Goal: Information Seeking & Learning: Check status

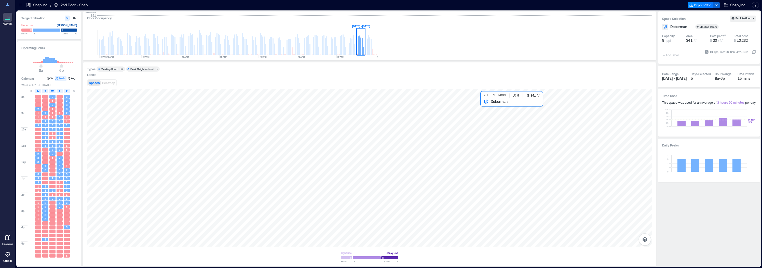
click at [482, 111] on div at bounding box center [369, 168] width 565 height 158
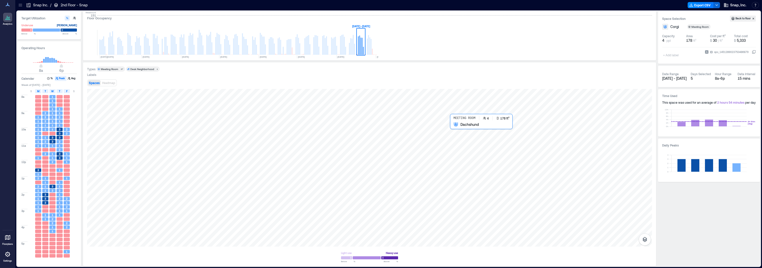
click at [460, 131] on div at bounding box center [369, 168] width 565 height 158
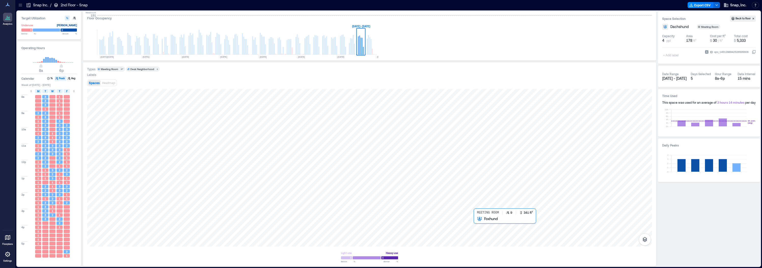
click at [485, 234] on div at bounding box center [369, 168] width 565 height 158
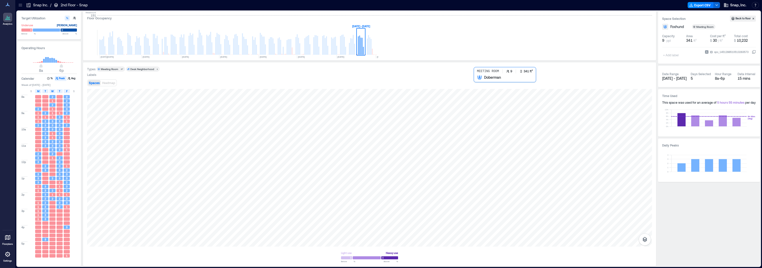
click at [486, 93] on div at bounding box center [369, 168] width 565 height 158
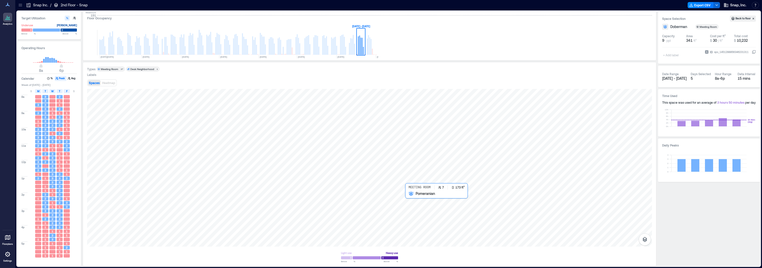
click at [413, 203] on div at bounding box center [369, 168] width 565 height 158
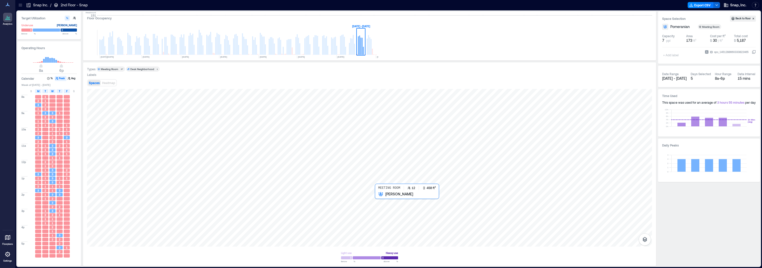
click at [390, 207] on div at bounding box center [369, 168] width 565 height 158
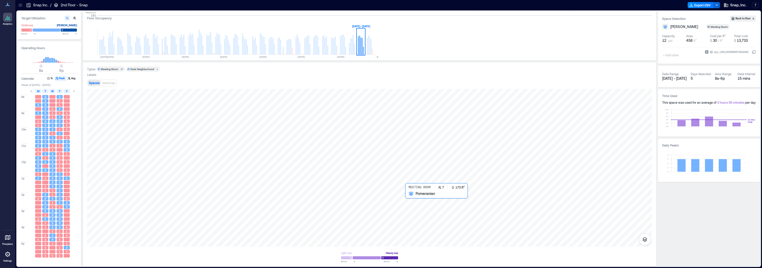
click at [410, 196] on div at bounding box center [369, 168] width 565 height 158
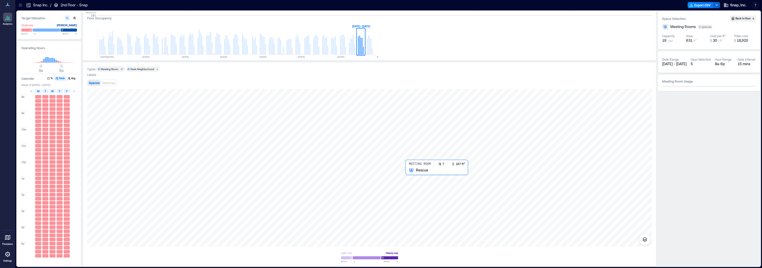
click at [411, 177] on div at bounding box center [369, 168] width 565 height 158
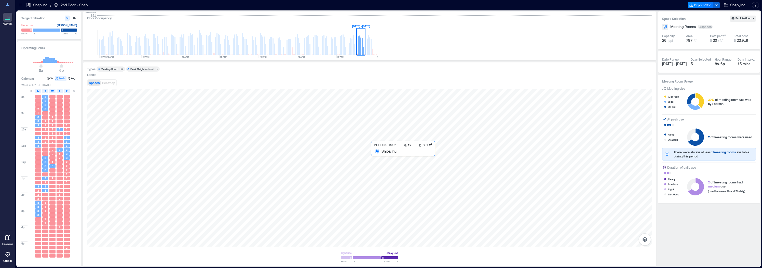
click at [383, 159] on div at bounding box center [369, 168] width 565 height 158
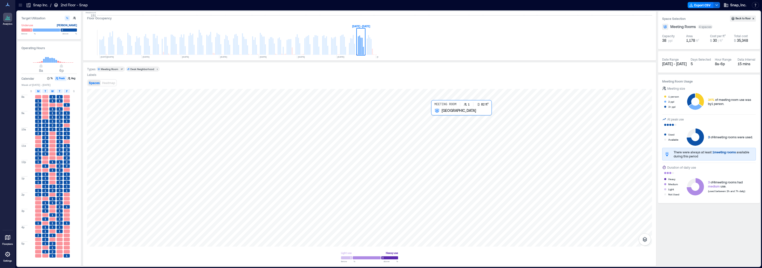
click at [437, 117] on div at bounding box center [369, 168] width 565 height 158
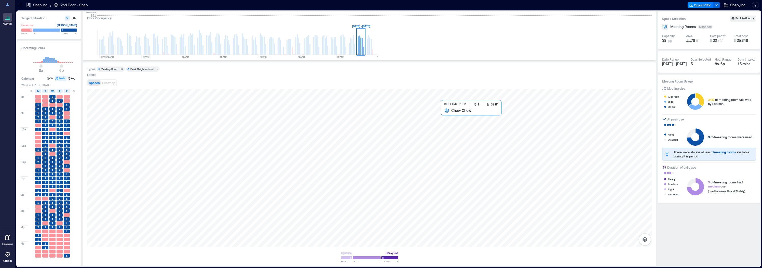
click at [446, 115] on div at bounding box center [369, 168] width 565 height 158
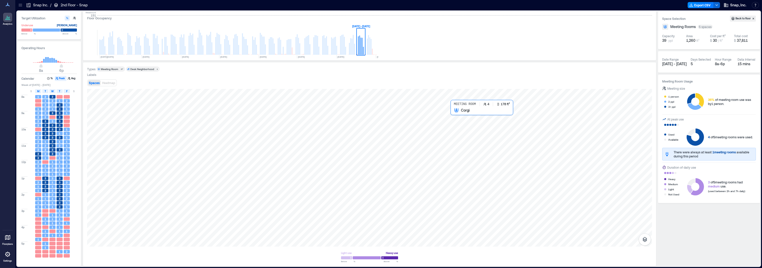
click at [456, 117] on div at bounding box center [369, 168] width 565 height 158
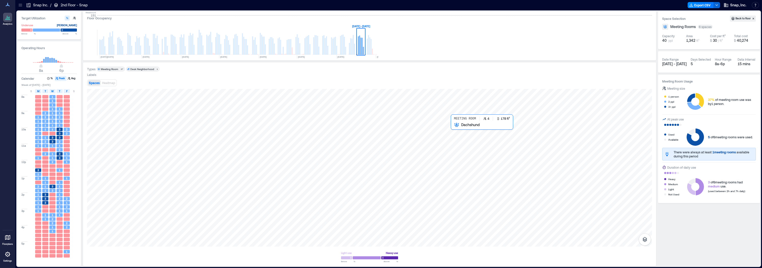
click at [461, 132] on div at bounding box center [369, 168] width 565 height 158
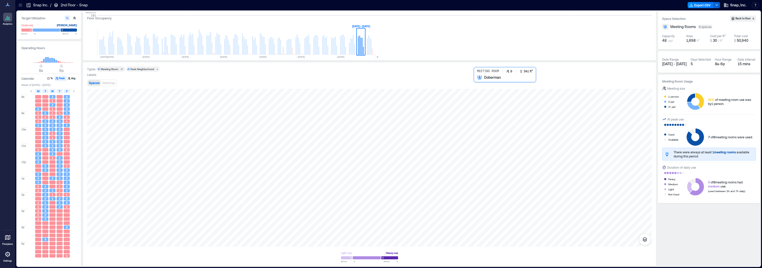
click at [485, 93] on div at bounding box center [369, 168] width 565 height 158
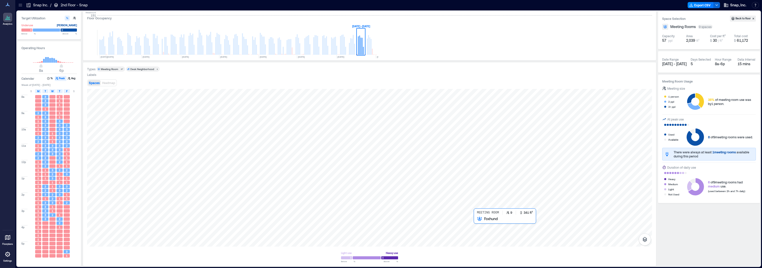
click at [485, 230] on div at bounding box center [369, 168] width 565 height 158
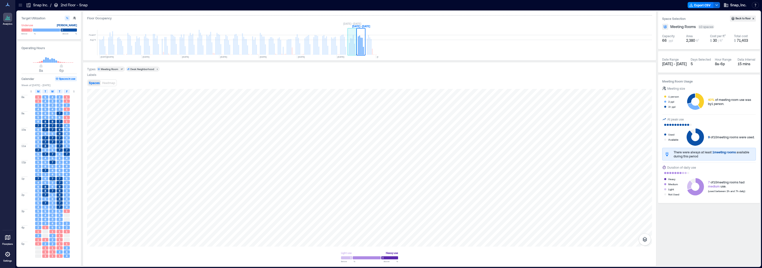
click at [353, 50] on rect at bounding box center [352, 42] width 9 height 25
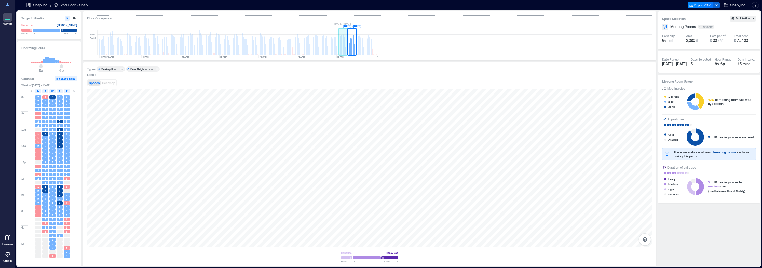
click at [344, 51] on rect at bounding box center [343, 42] width 9 height 25
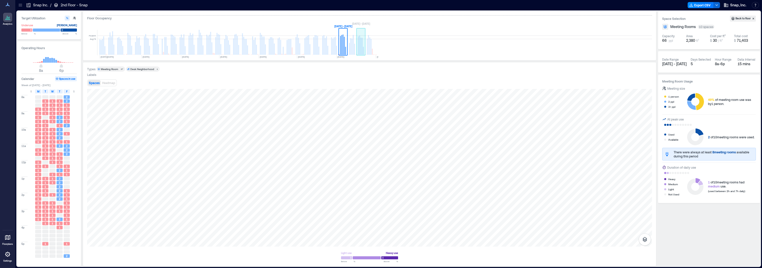
click at [363, 52] on rect at bounding box center [363, 51] width 1 height 8
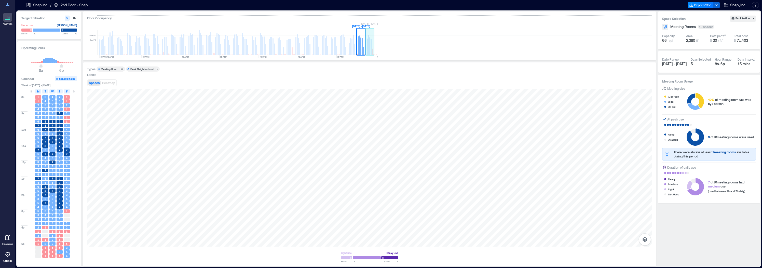
click at [370, 51] on rect at bounding box center [369, 45] width 1 height 17
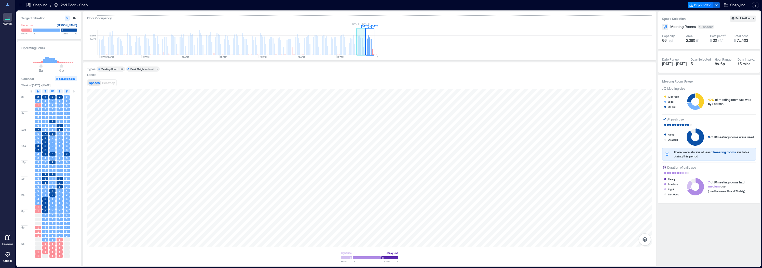
click at [362, 51] on rect at bounding box center [362, 46] width 1 height 17
